Goal: Answer question/provide support

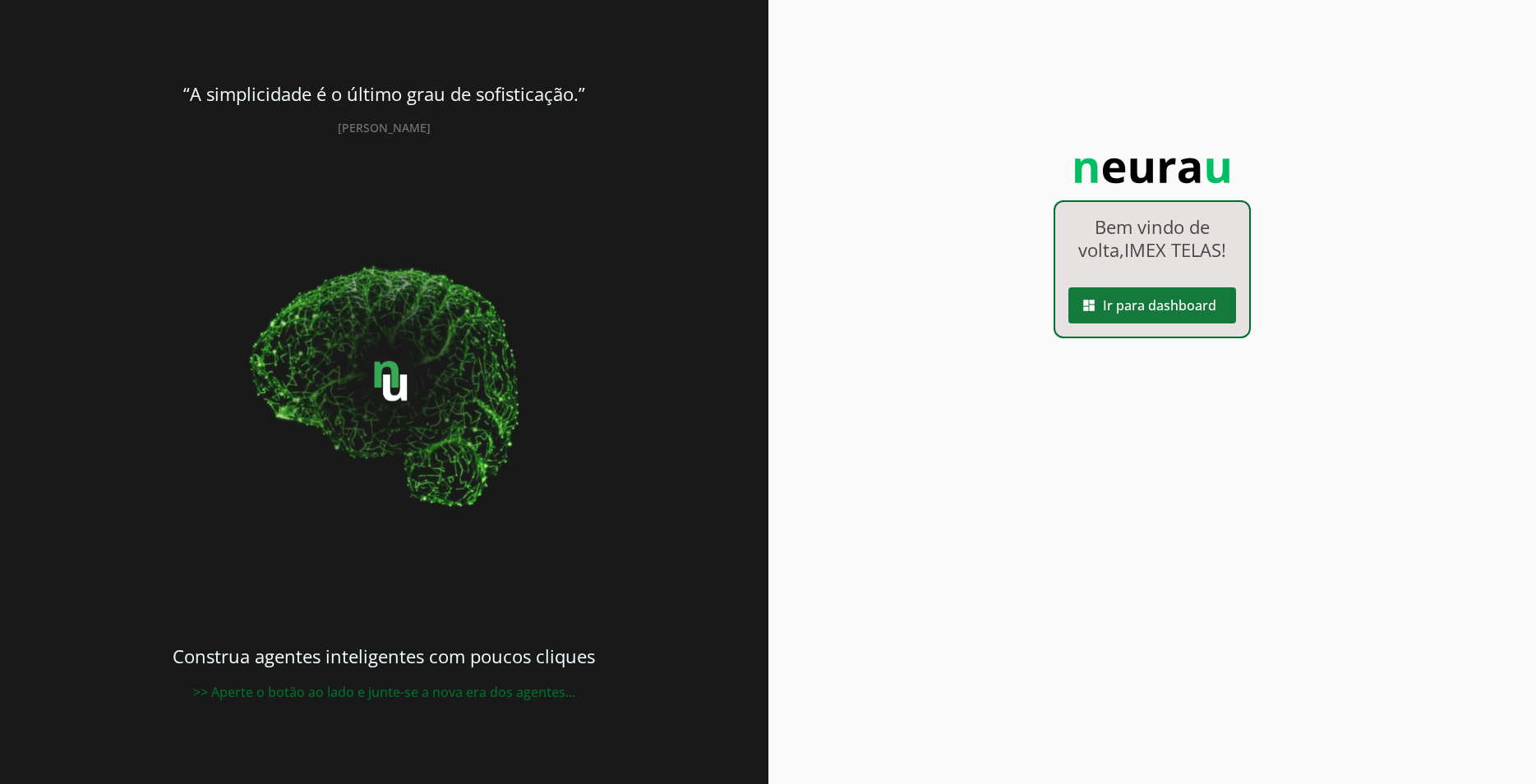
click at [1150, 308] on span at bounding box center [1152, 306] width 167 height 40
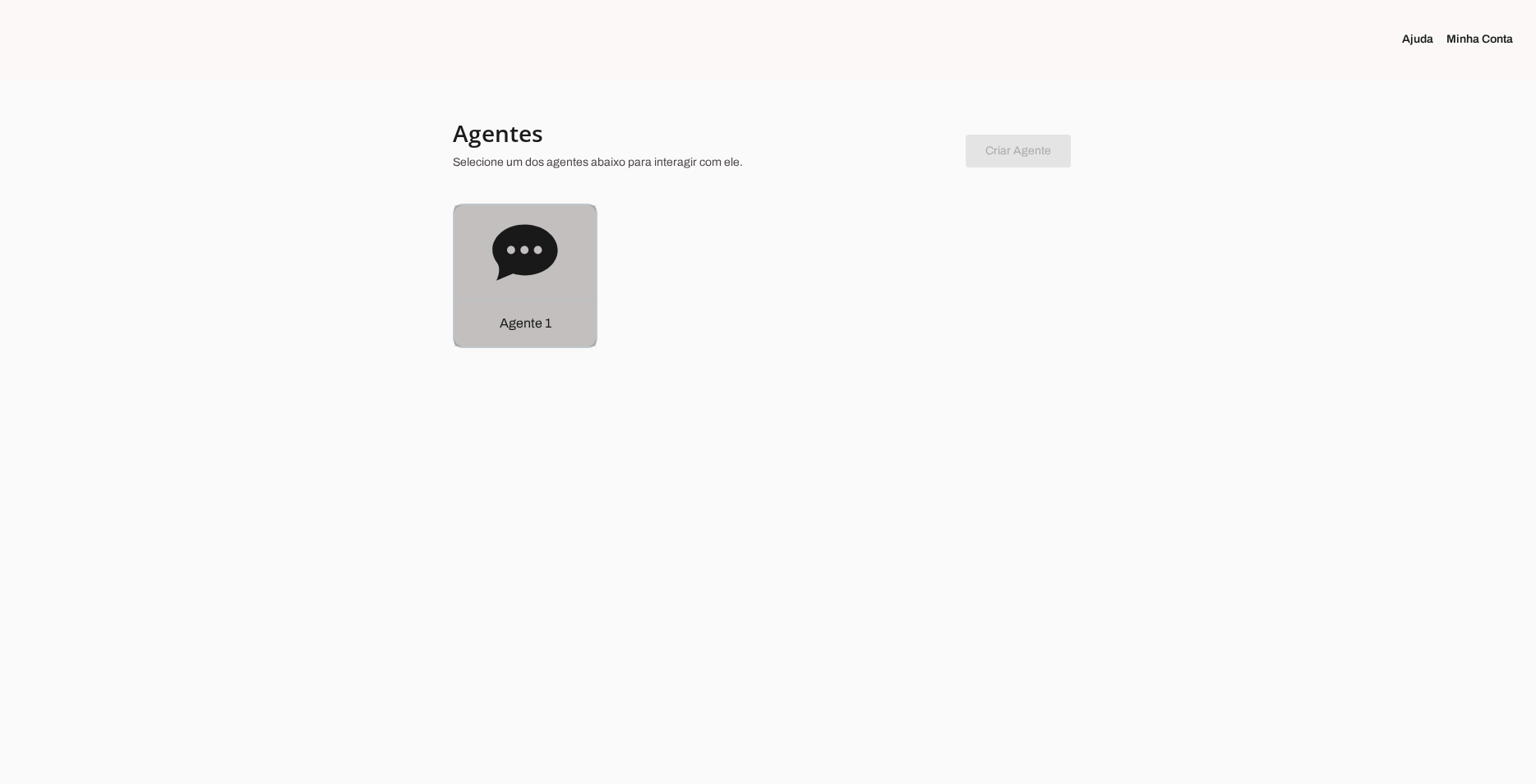
click at [544, 251] on icon at bounding box center [524, 252] width 65 height 56
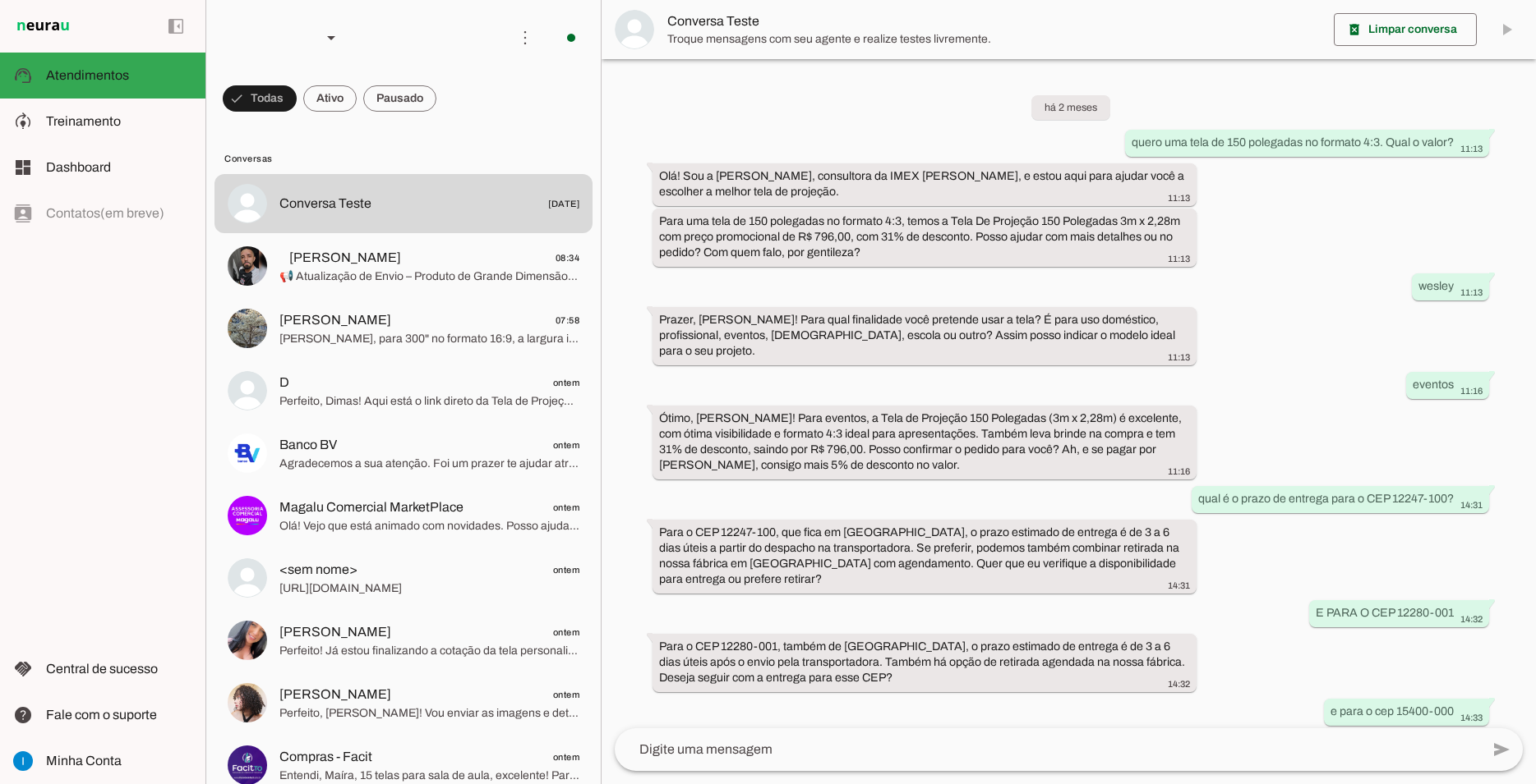
scroll to position [749, 0]
